Goal: Information Seeking & Learning: Learn about a topic

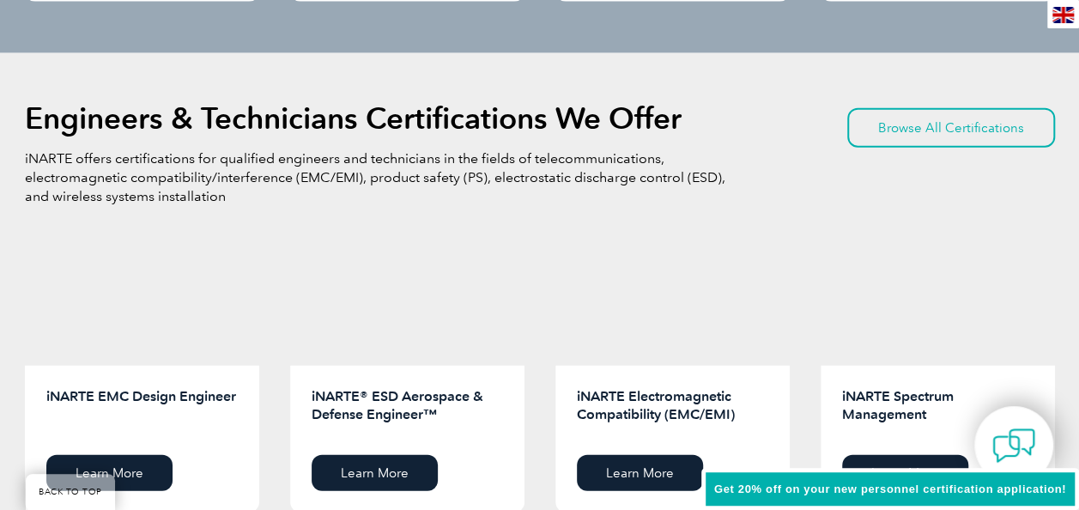
scroll to position [2211, 0]
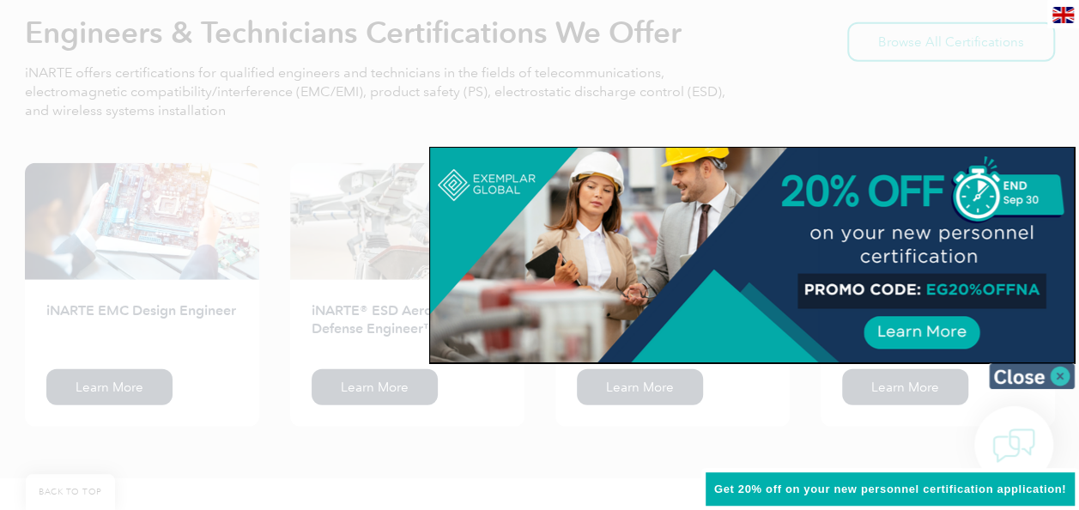
click at [1059, 371] on img at bounding box center [1032, 376] width 86 height 26
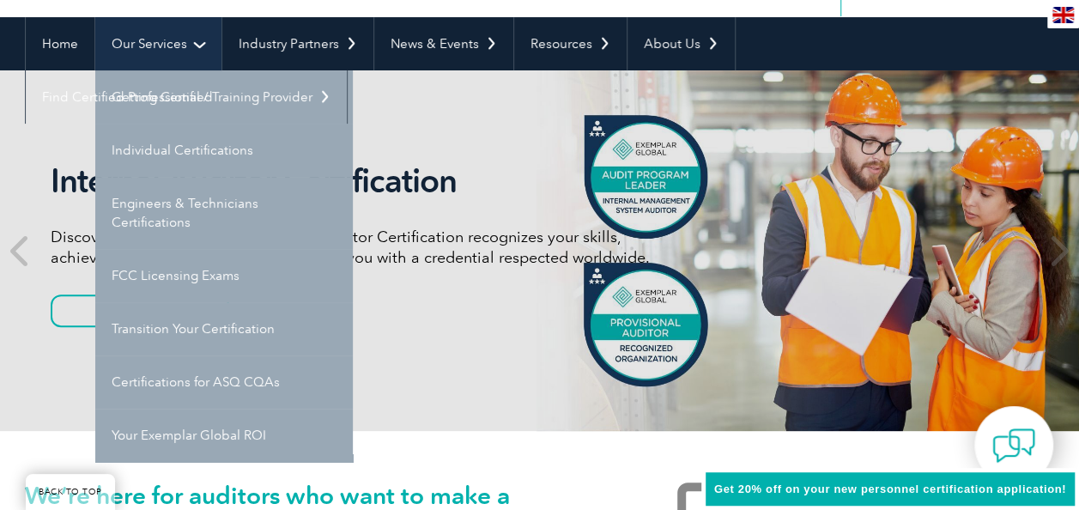
scroll to position [172, 0]
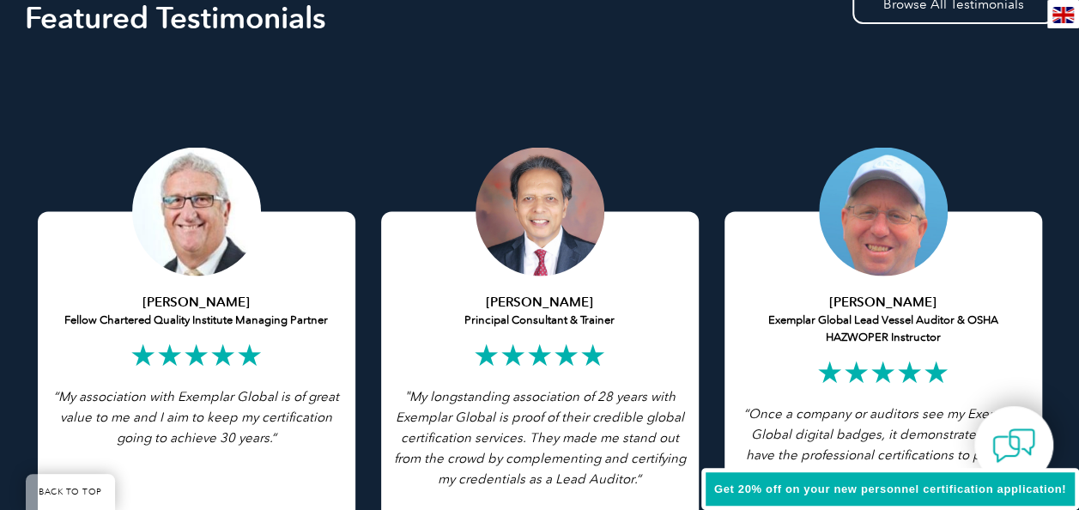
scroll to position [3262, 0]
